Goal: Information Seeking & Learning: Check status

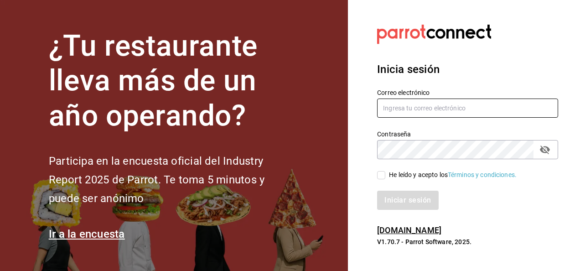
type input "[PERSON_NAME][EMAIL_ADDRESS][PERSON_NAME][DOMAIN_NAME]"
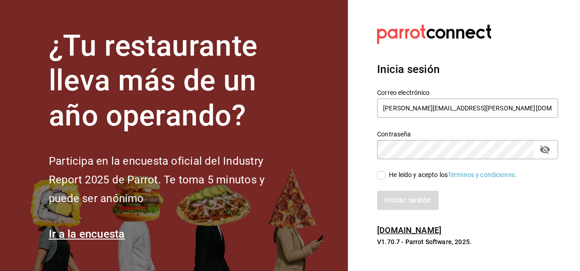
click at [383, 177] on input "He leído y acepto los Términos y condiciones." at bounding box center [381, 175] width 8 height 8
checkbox input "true"
click at [402, 207] on button "Iniciar sesión" at bounding box center [408, 200] width 62 height 19
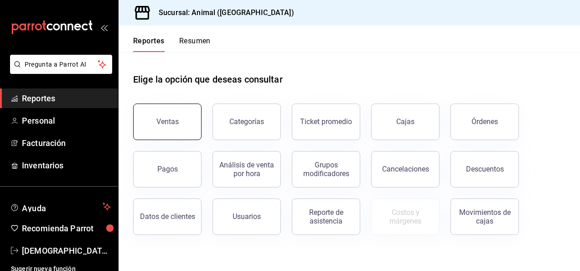
click at [160, 132] on button "Ventas" at bounding box center [167, 121] width 68 height 36
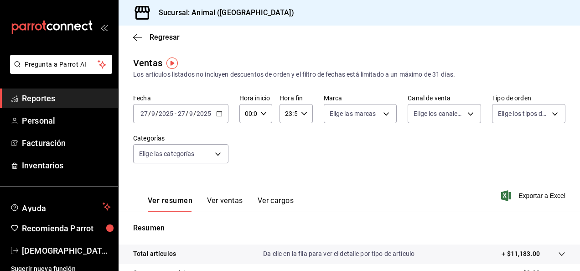
click at [221, 118] on div "2025-09-27 27 / 9 / 2025 - 2025-09-27 27 / 9 / 2025" at bounding box center [180, 113] width 95 height 19
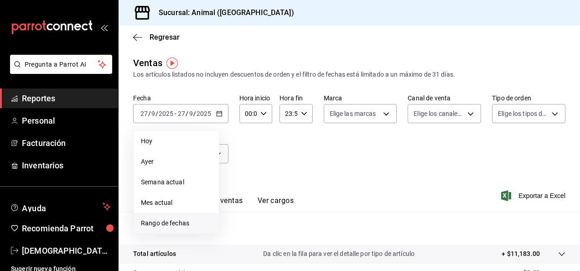
click at [165, 223] on span "Rango de fechas" at bounding box center [176, 223] width 71 height 10
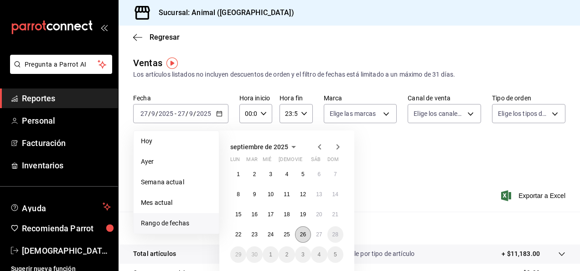
click at [303, 232] on abbr "26" at bounding box center [303, 234] width 6 height 6
click at [313, 235] on button "27" at bounding box center [319, 234] width 16 height 16
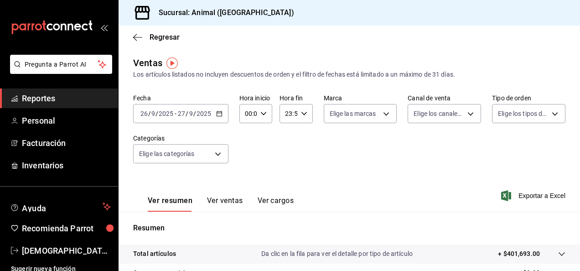
click at [260, 114] on icon "button" at bounding box center [263, 113] width 6 height 6
drag, startPoint x: 244, startPoint y: 160, endPoint x: 318, endPoint y: 194, distance: 80.8
click at [318, 194] on div at bounding box center [290, 135] width 580 height 271
click at [264, 118] on div "00:00 Hora inicio" at bounding box center [255, 113] width 33 height 19
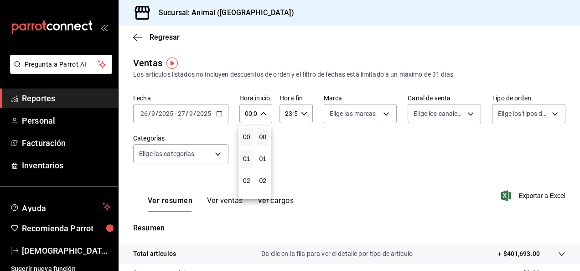
click at [250, 159] on button "01" at bounding box center [246, 158] width 13 height 18
click at [246, 175] on button "04" at bounding box center [246, 171] width 13 height 18
type input "04:00"
click at [303, 115] on div at bounding box center [290, 135] width 580 height 271
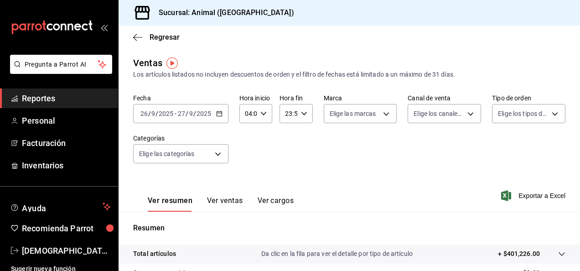
click at [303, 115] on icon "button" at bounding box center [304, 113] width 6 height 6
click at [287, 190] on span "04" at bounding box center [286, 192] width 2 height 7
click at [302, 129] on button "00" at bounding box center [302, 137] width 13 height 18
type input "04:00"
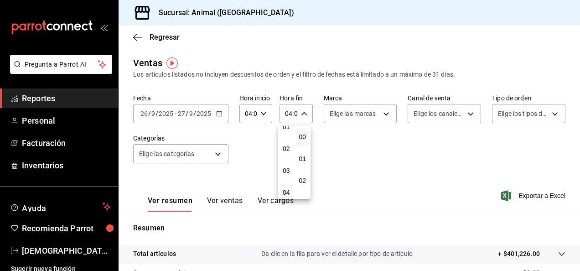
click at [394, 177] on div at bounding box center [290, 135] width 580 height 271
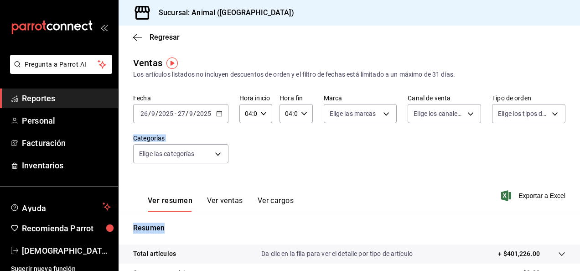
drag, startPoint x: 572, startPoint y: 131, endPoint x: 577, endPoint y: 258, distance: 126.8
click at [577, 258] on div "Regresar Ventas Los artículos listados no incluyen descuentos de orden y el fil…" at bounding box center [348, 148] width 461 height 245
drag, startPoint x: 577, startPoint y: 258, endPoint x: 368, endPoint y: 173, distance: 225.9
click at [368, 173] on div "Fecha 2025-09-26 26 / 9 / 2025 - 2025-09-27 27 / 9 / 2025 Hora inicio 04:00 Hor…" at bounding box center [349, 134] width 432 height 80
